Goal: Task Accomplishment & Management: Manage account settings

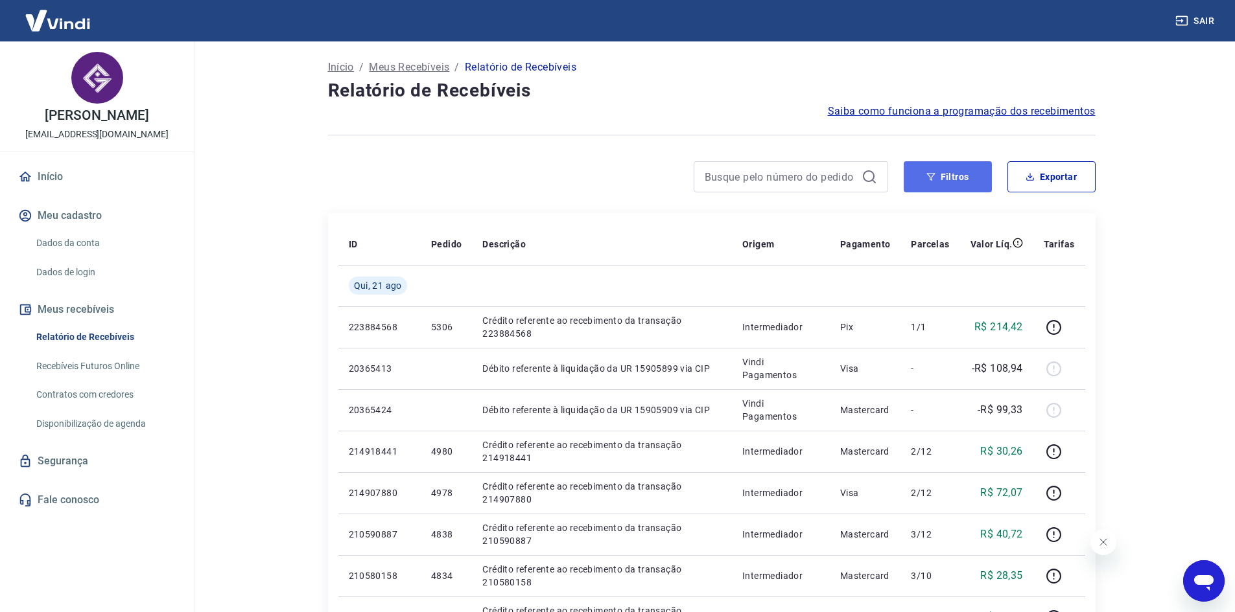
click at [948, 177] on button "Filtros" at bounding box center [947, 176] width 88 height 31
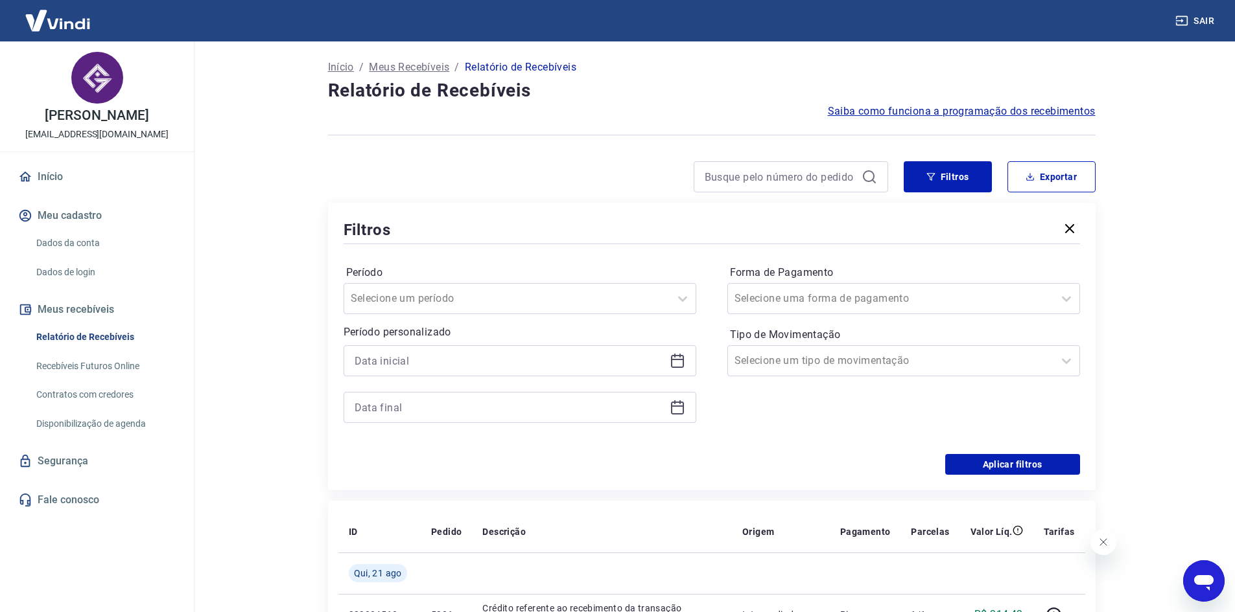
click at [682, 358] on icon at bounding box center [677, 361] width 16 height 16
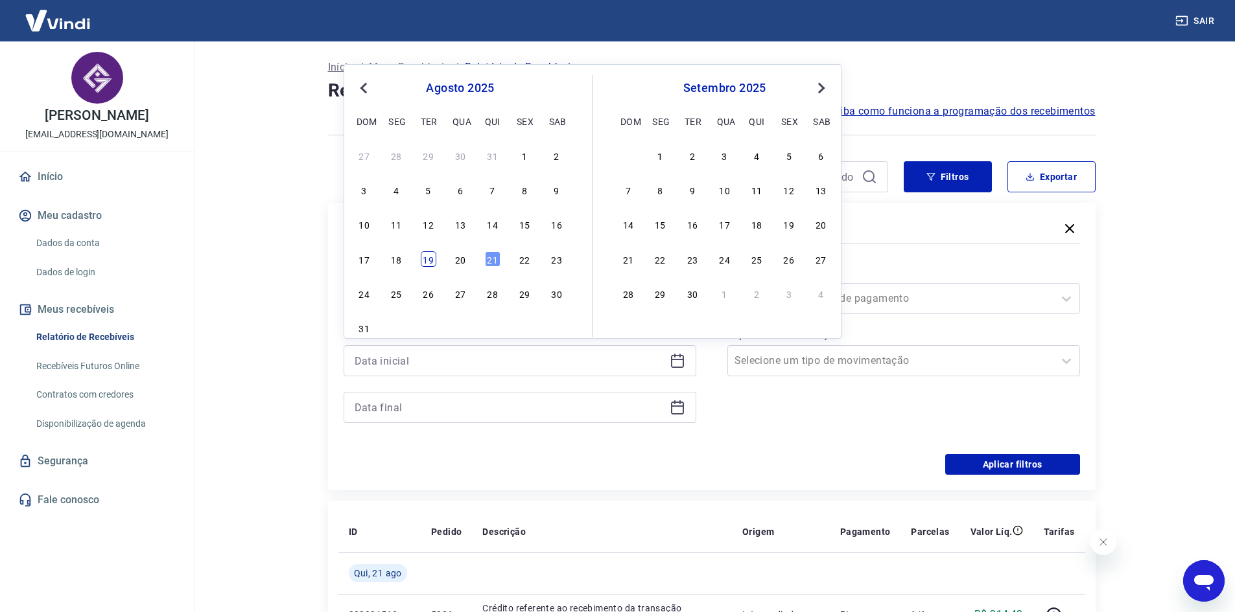
click at [423, 259] on div "19" at bounding box center [429, 259] width 16 height 16
type input "[DATE]"
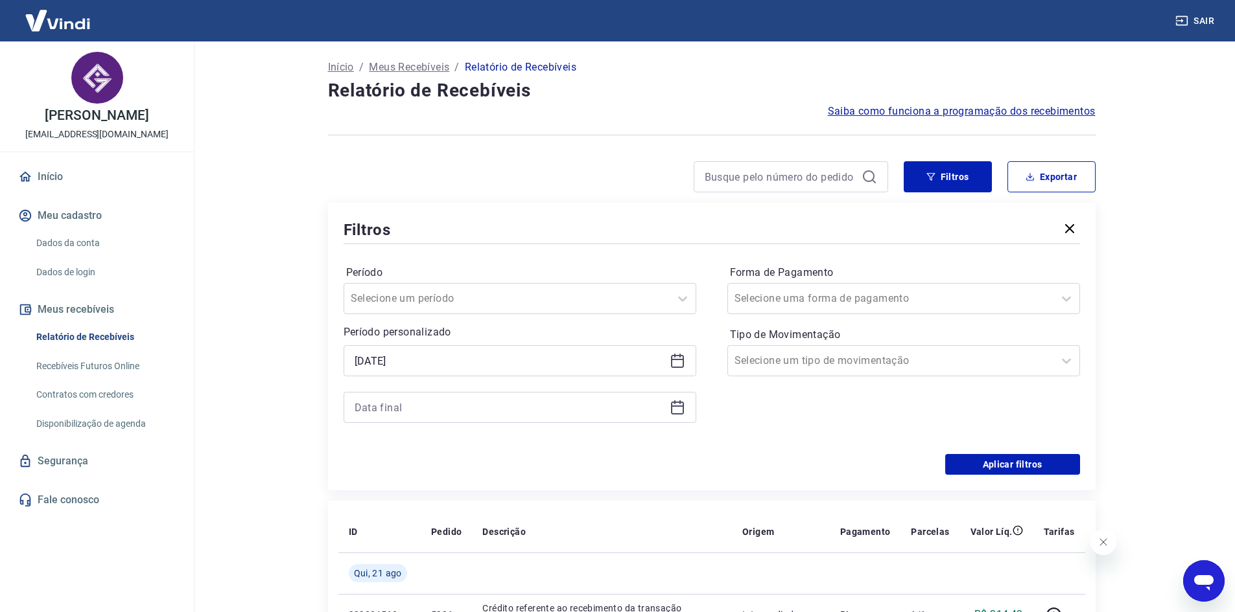
click at [673, 415] on div at bounding box center [519, 407] width 353 height 31
click at [675, 410] on icon at bounding box center [677, 408] width 16 height 16
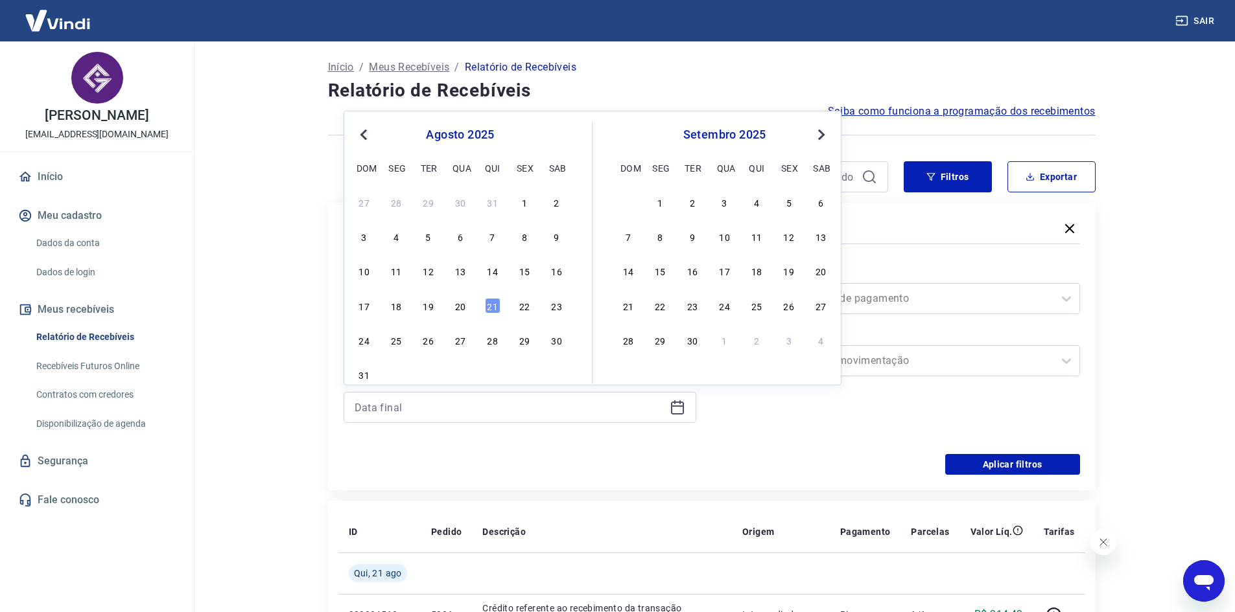
click at [483, 307] on div "17 18 19 20 21 22 23" at bounding box center [459, 305] width 211 height 19
click at [488, 308] on div "21" at bounding box center [493, 306] width 16 height 16
type input "[DATE]"
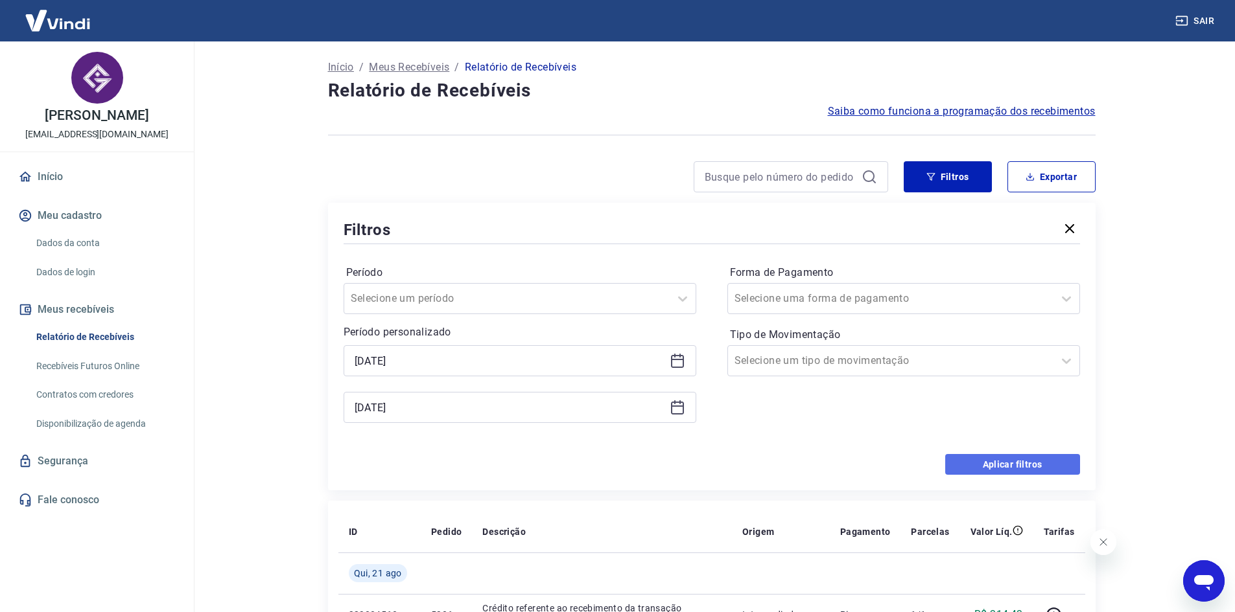
click at [1003, 463] on button "Aplicar filtros" at bounding box center [1012, 464] width 135 height 21
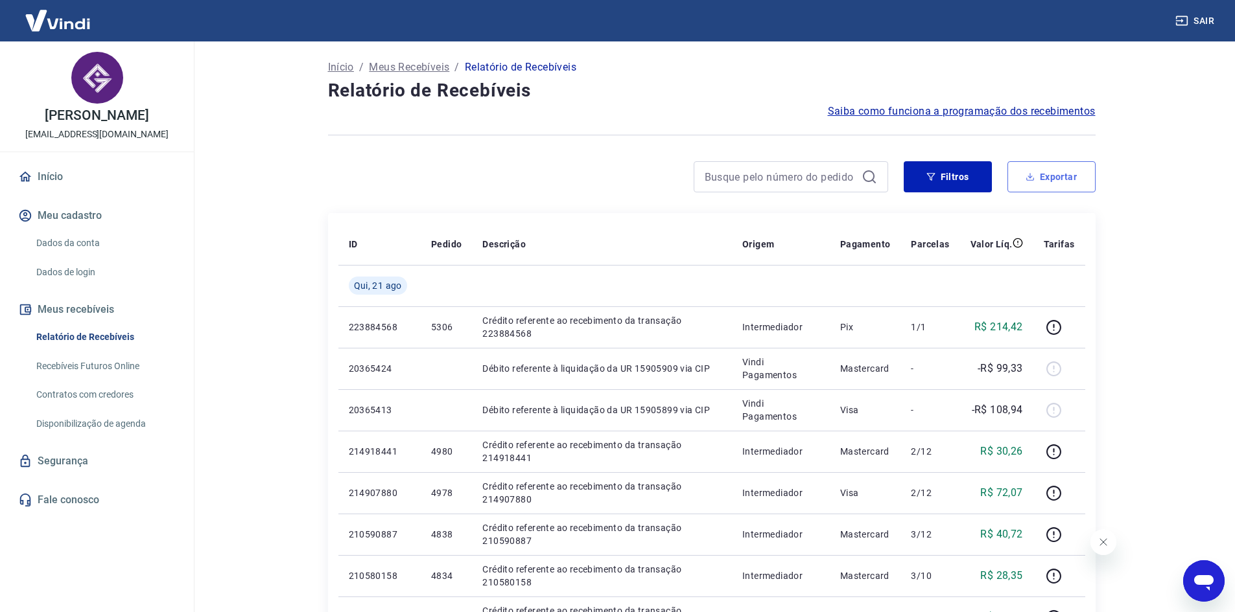
click at [1042, 178] on button "Exportar" at bounding box center [1051, 176] width 88 height 31
type input "[DATE]"
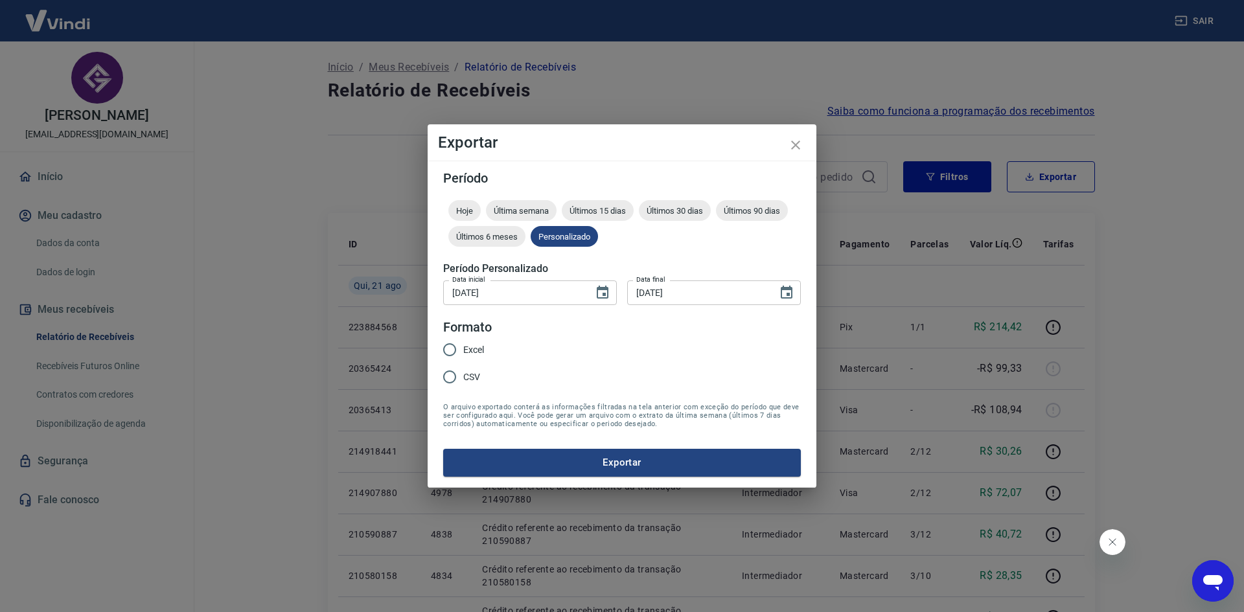
drag, startPoint x: 448, startPoint y: 347, endPoint x: 516, endPoint y: 428, distance: 106.7
click at [448, 347] on input "Excel" at bounding box center [449, 349] width 27 height 27
radio input "true"
click at [619, 470] on button "Exportar" at bounding box center [622, 462] width 358 height 27
